Goal: Navigation & Orientation: Find specific page/section

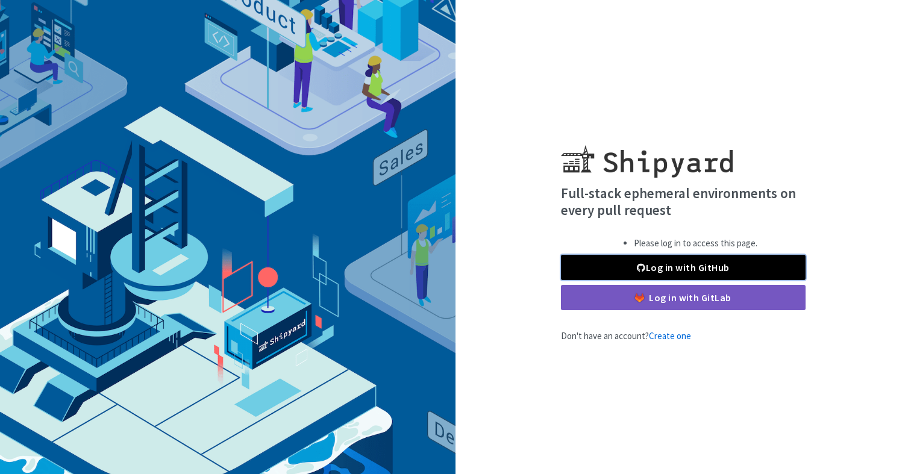
click at [594, 270] on link "Log in with GitHub" at bounding box center [683, 267] width 245 height 25
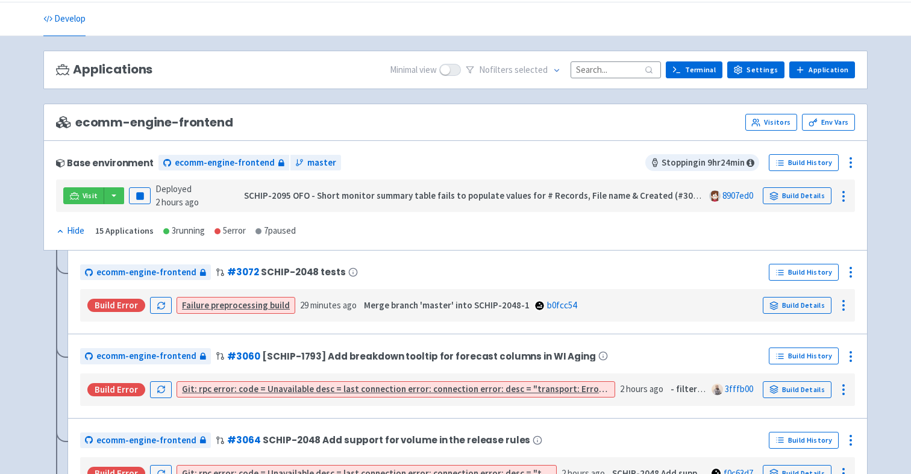
scroll to position [38, 0]
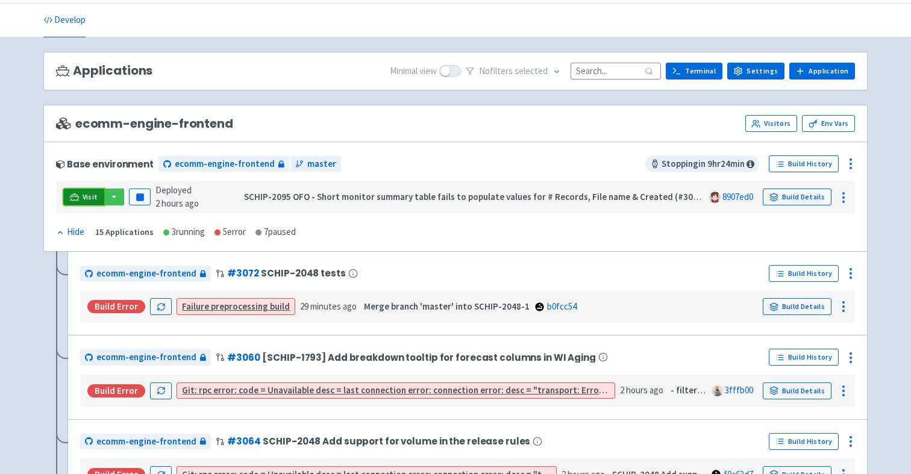
click at [77, 197] on icon at bounding box center [74, 197] width 9 height 9
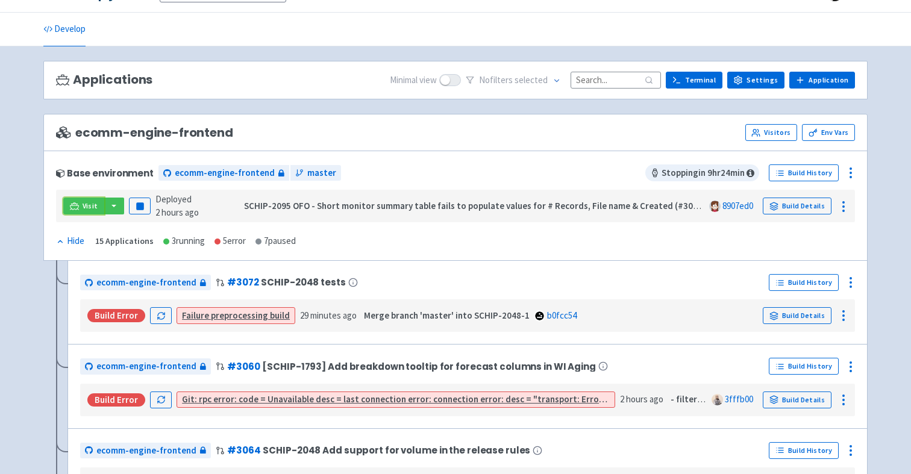
scroll to position [42, 0]
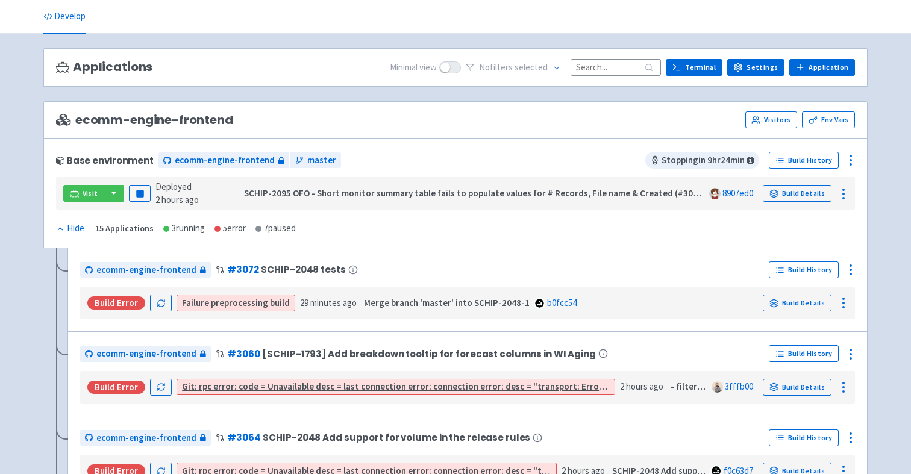
click at [61, 233] on div "Hide" at bounding box center [70, 229] width 28 height 14
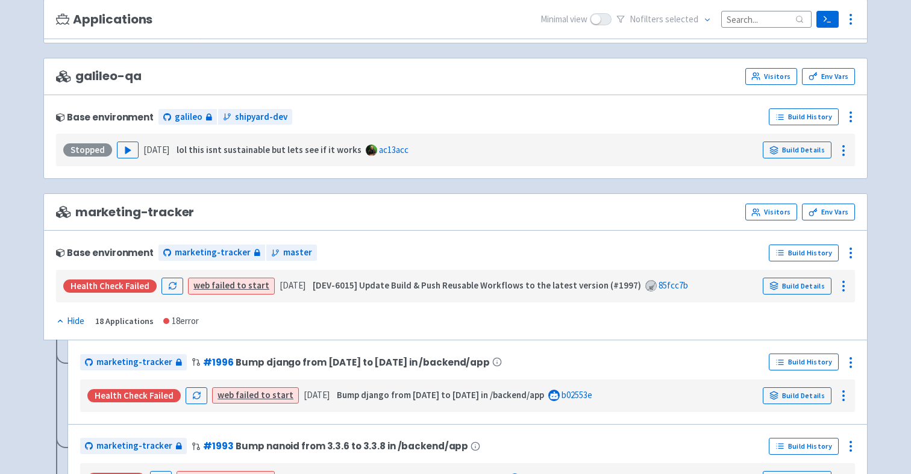
scroll to position [0, 0]
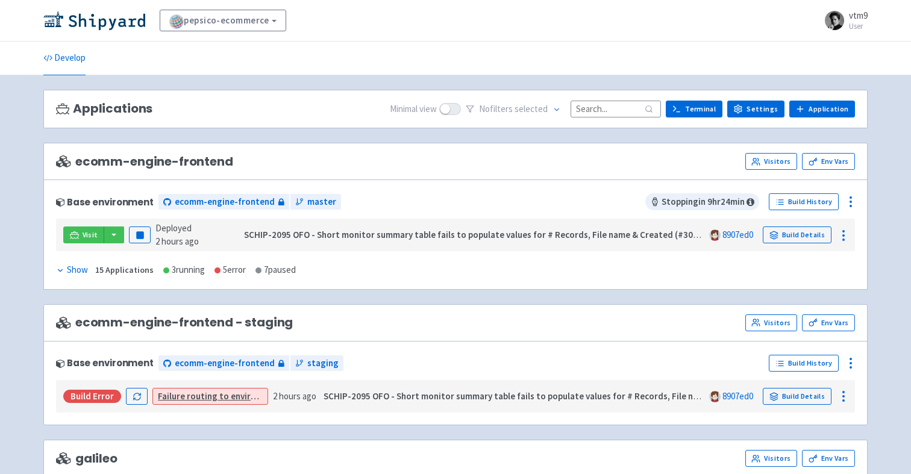
click at [66, 269] on div "Show" at bounding box center [72, 270] width 32 height 14
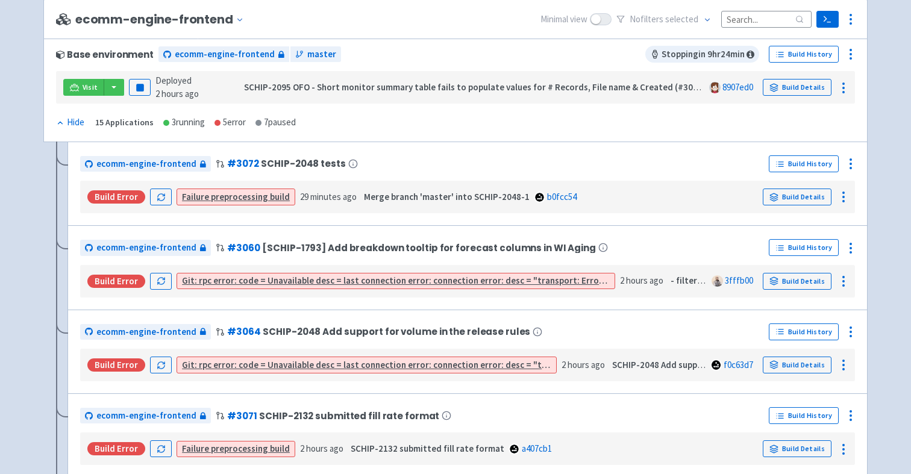
scroll to position [150, 0]
